Goal: Navigation & Orientation: Find specific page/section

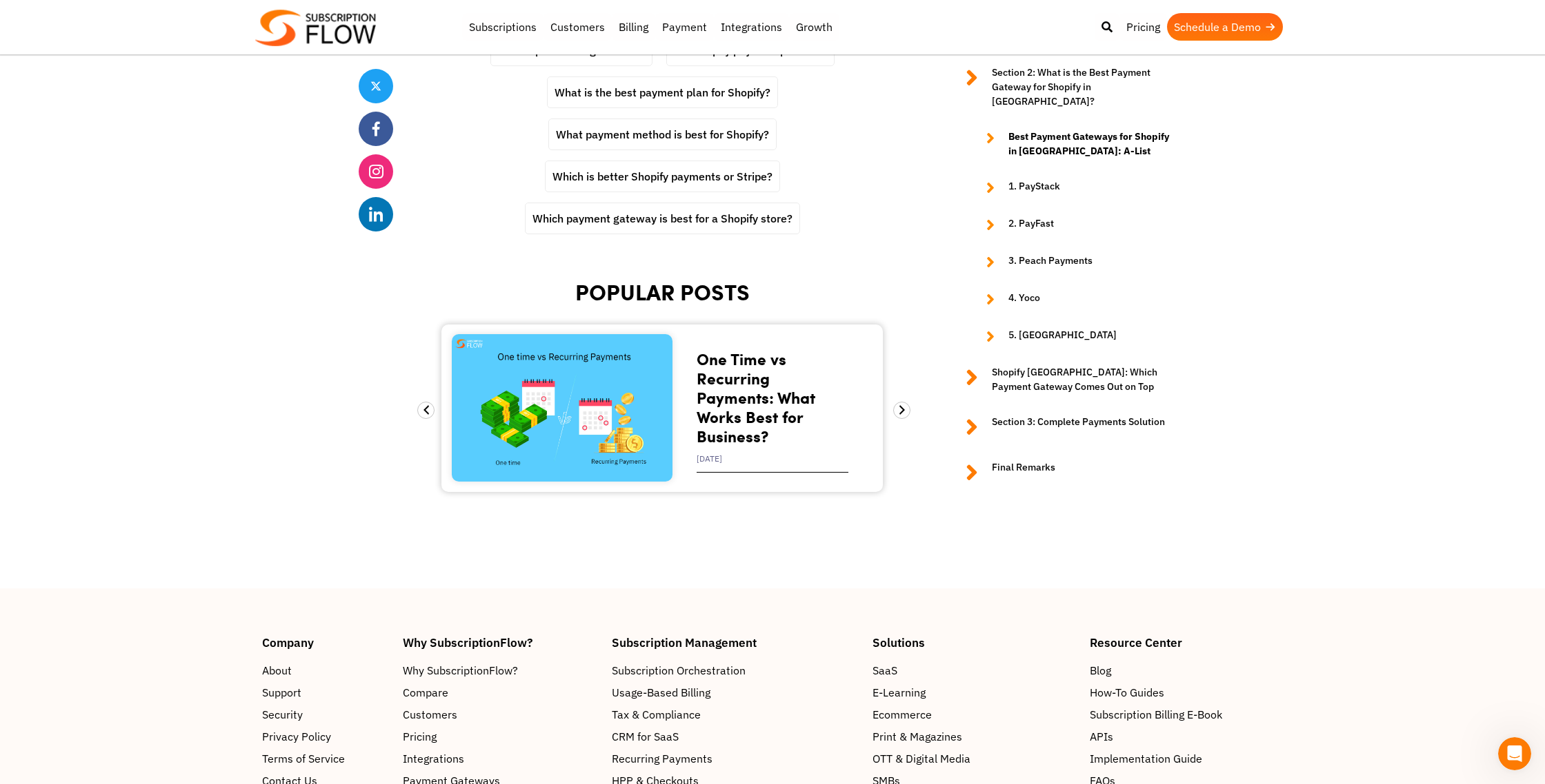
scroll to position [7249, 0]
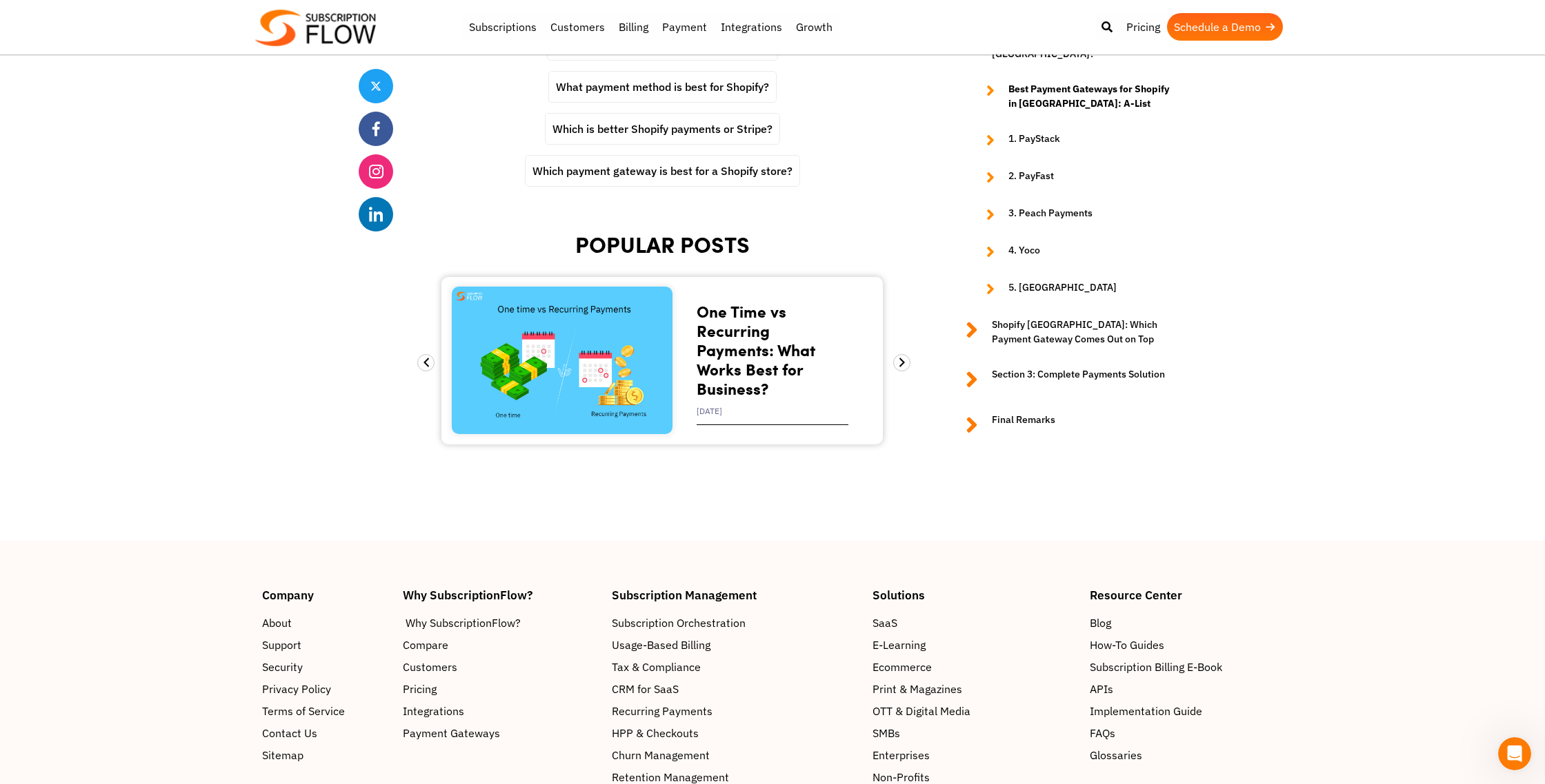
click at [456, 615] on span "Why SubscriptionFlow?" at bounding box center [464, 622] width 115 height 16
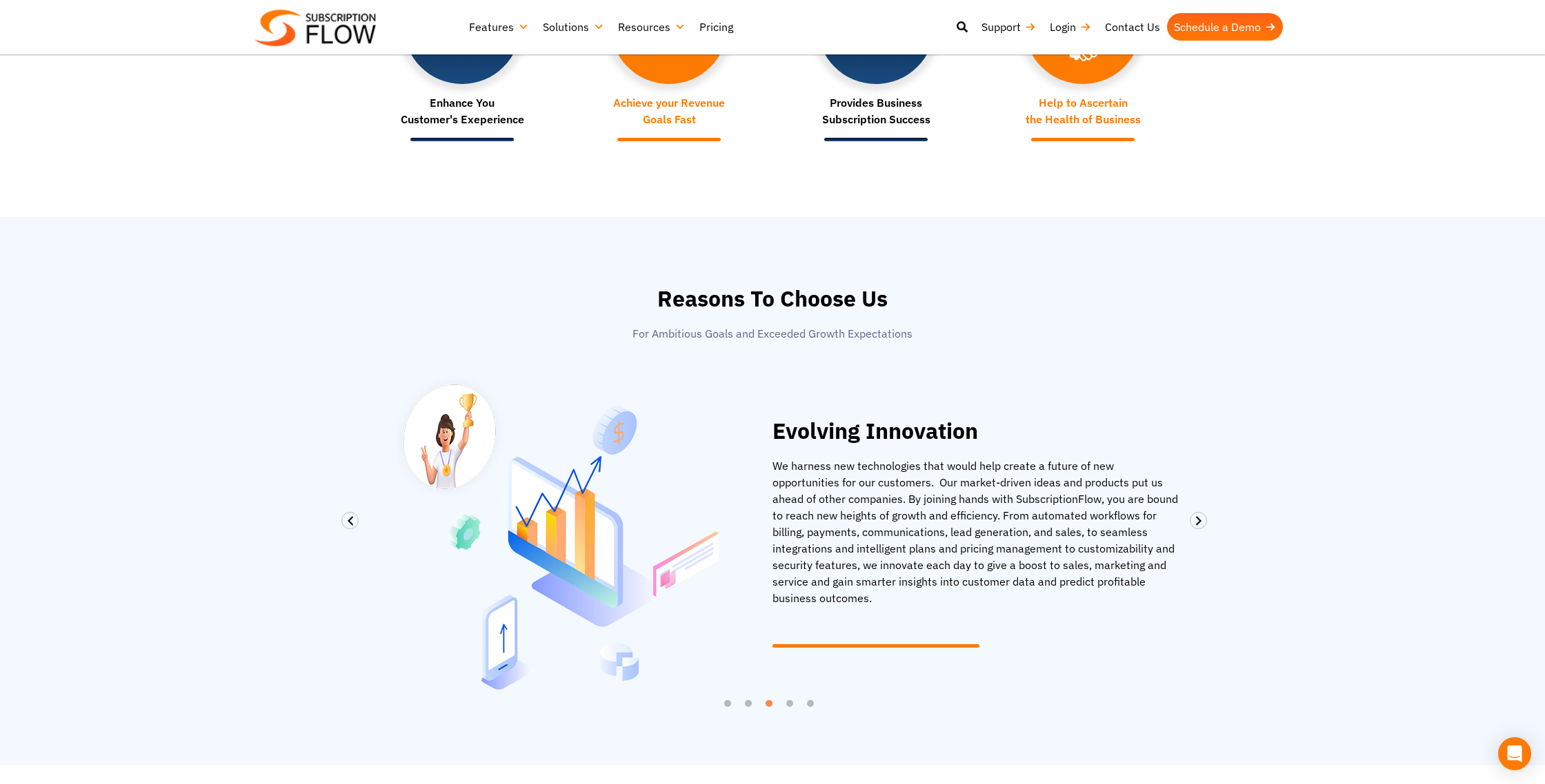
scroll to position [695, 0]
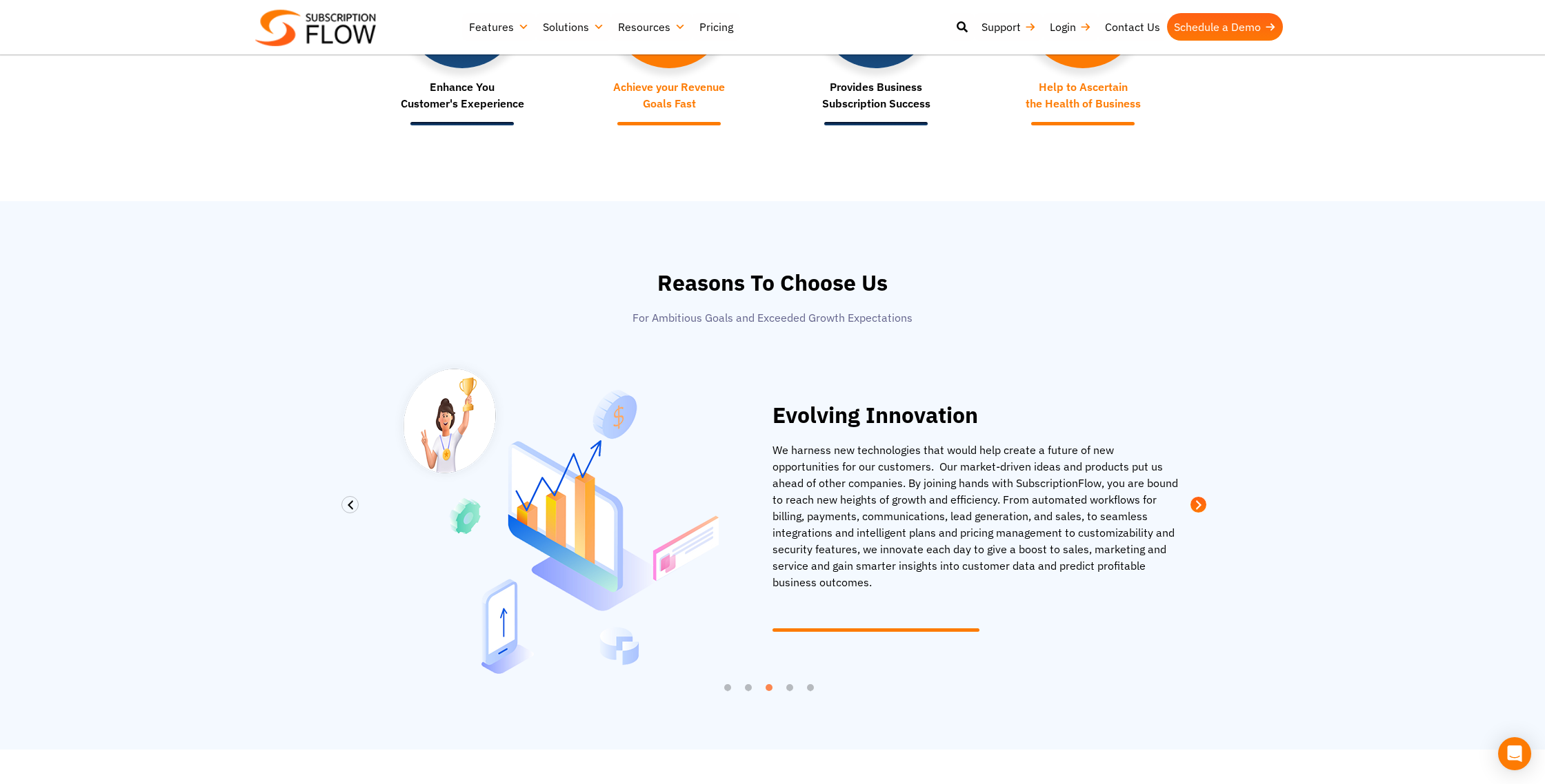
click at [1202, 503] on span at bounding box center [1198, 505] width 17 height 17
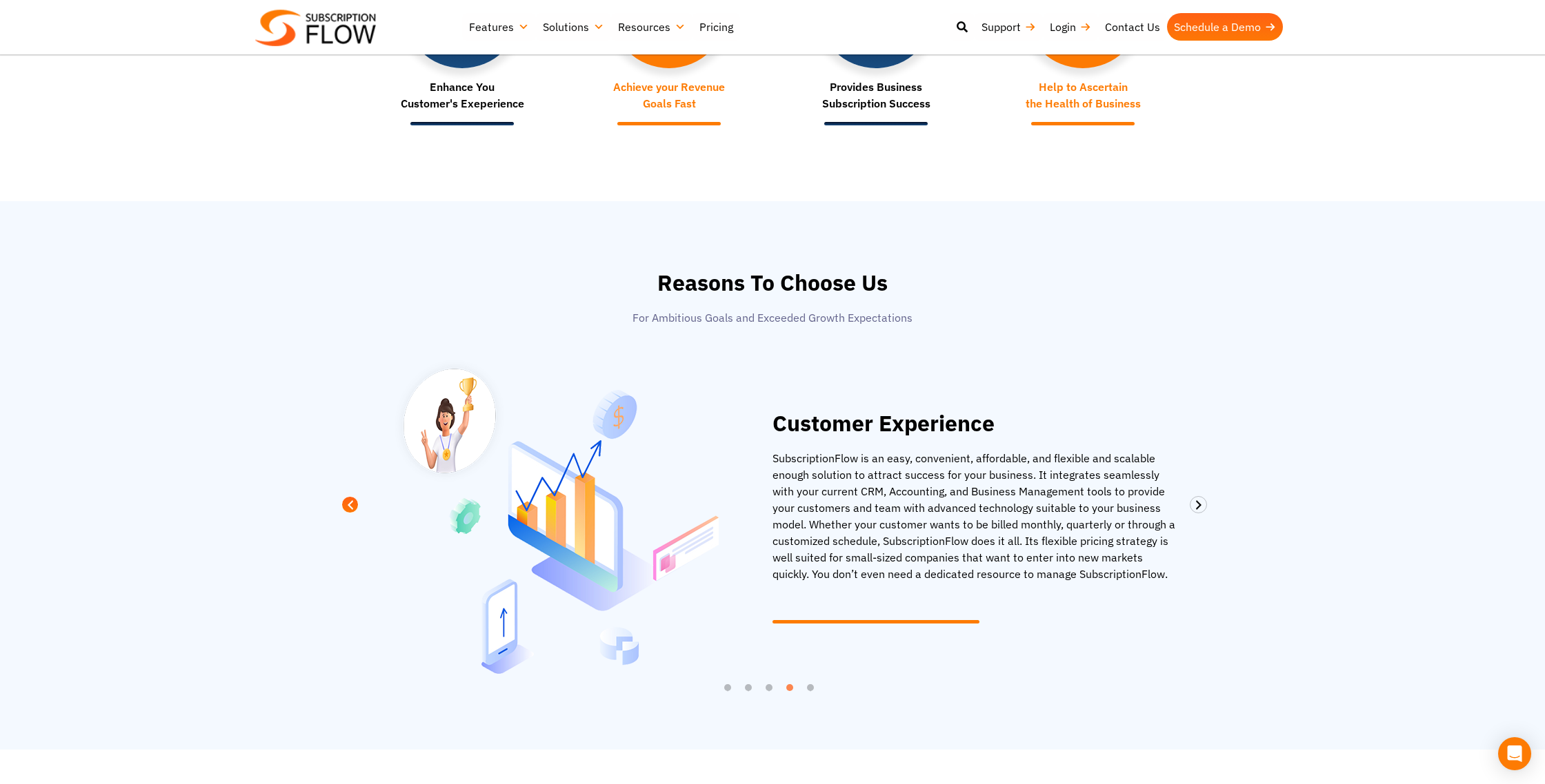
click at [347, 509] on span at bounding box center [350, 505] width 17 height 17
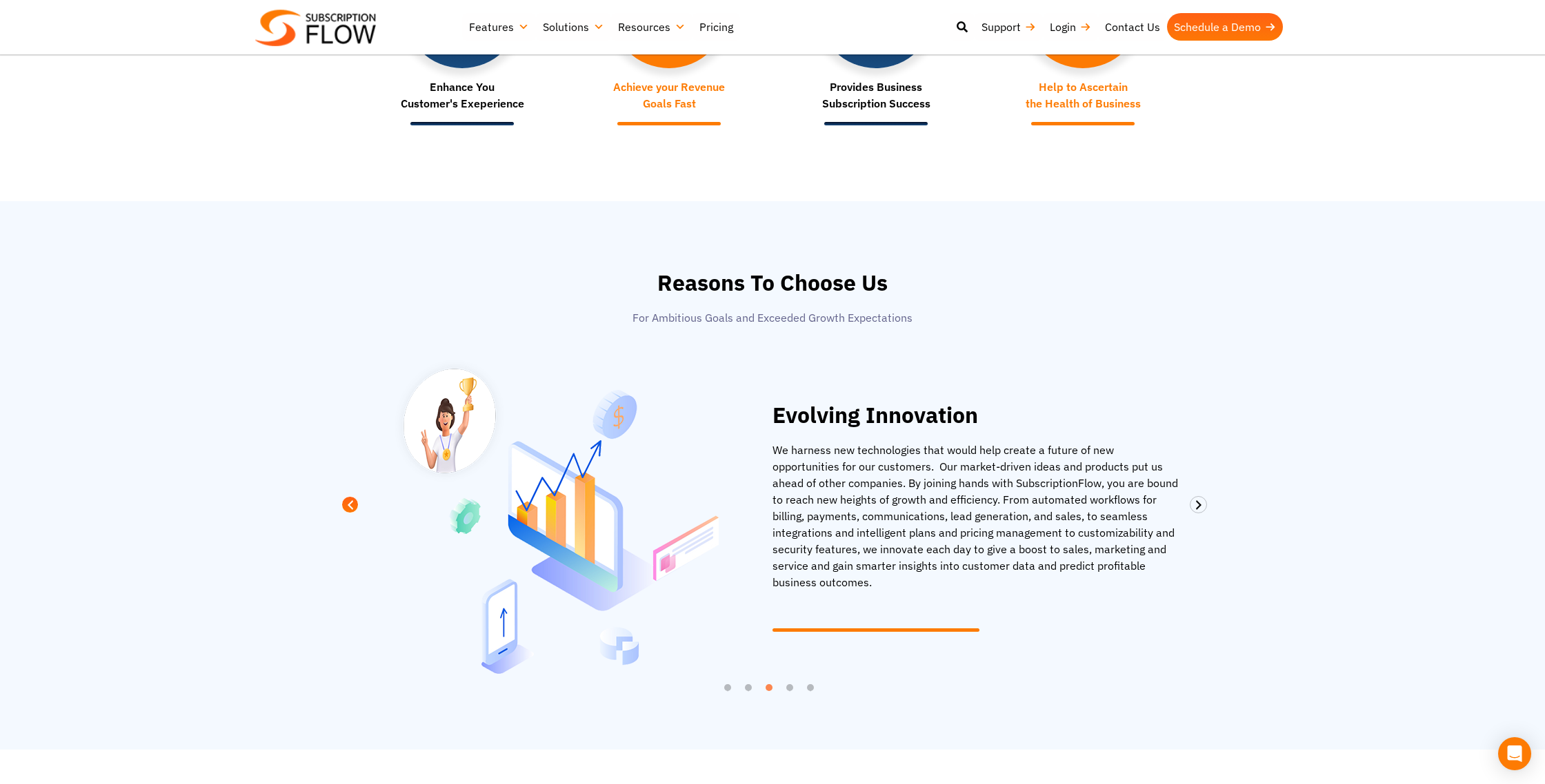
click at [348, 507] on span at bounding box center [350, 505] width 17 height 17
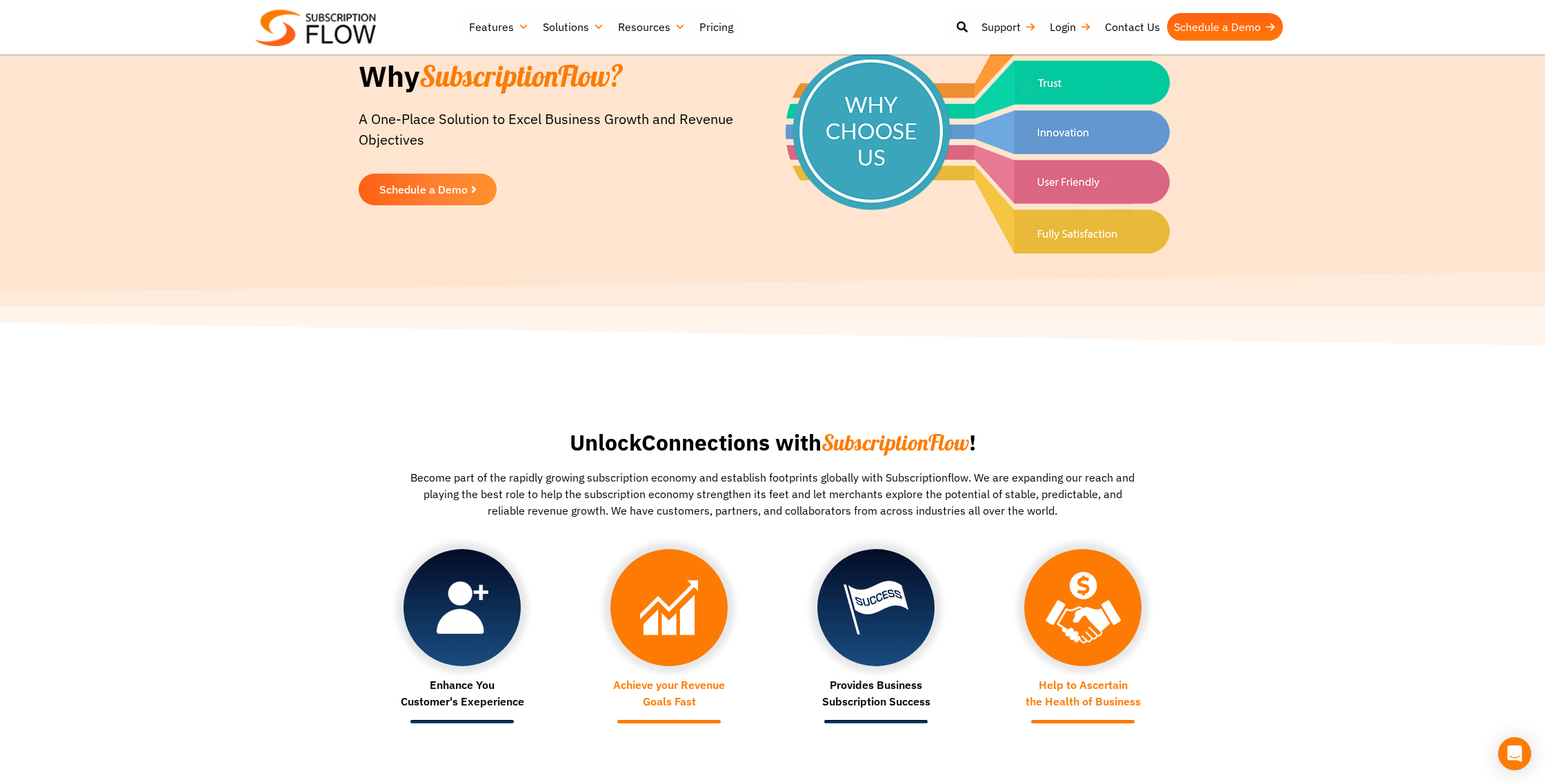
scroll to position [0, 0]
